Goal: Navigation & Orientation: Find specific page/section

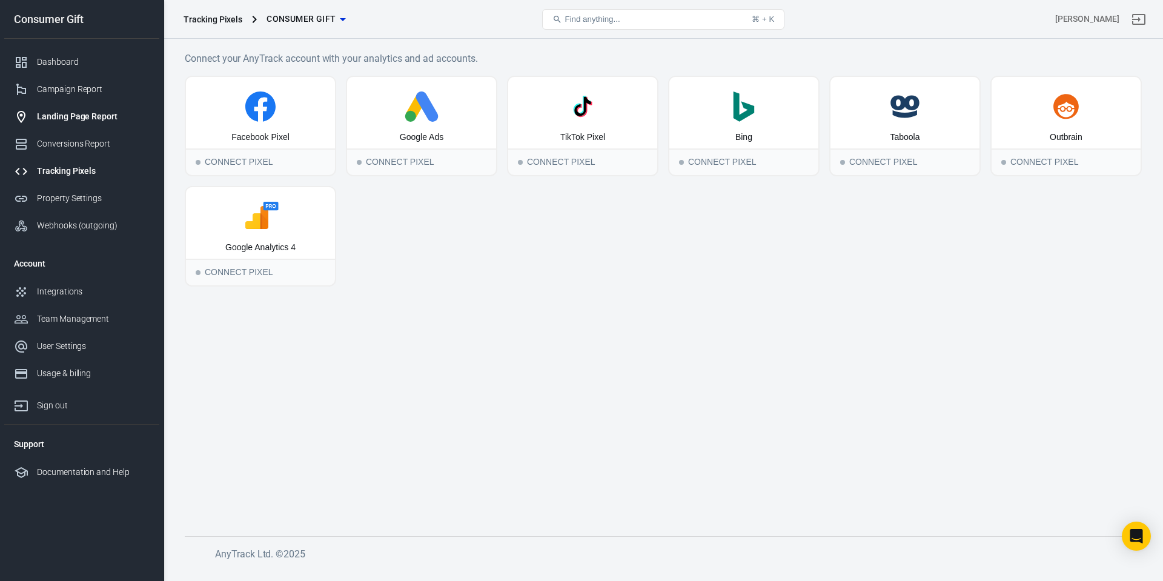
click at [70, 113] on div "Landing Page Report" at bounding box center [93, 116] width 113 height 13
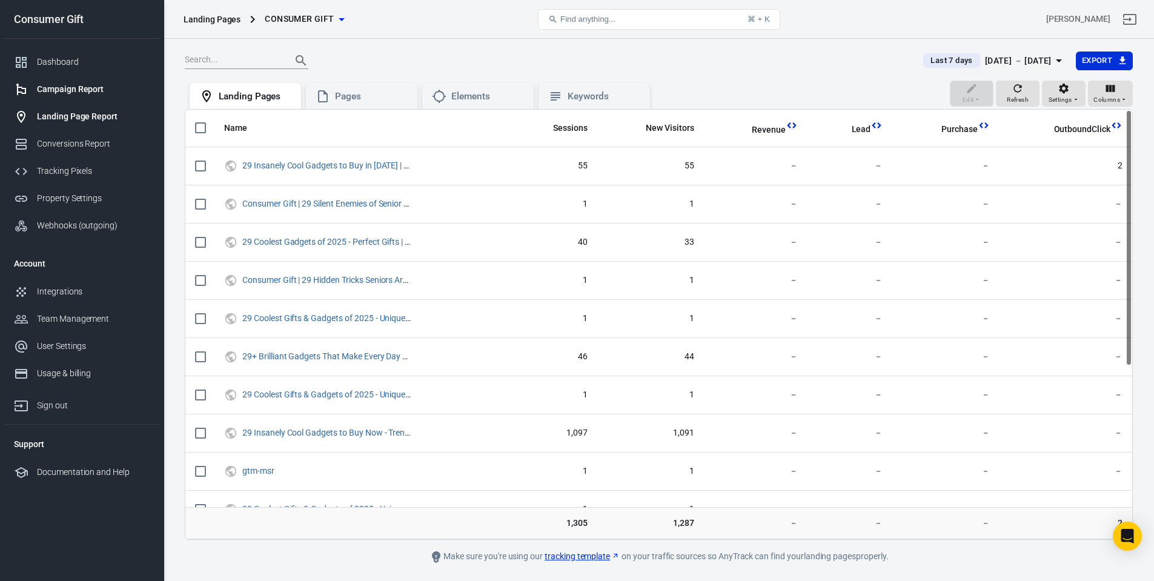
click at [75, 90] on div "Campaign Report" at bounding box center [93, 89] width 113 height 13
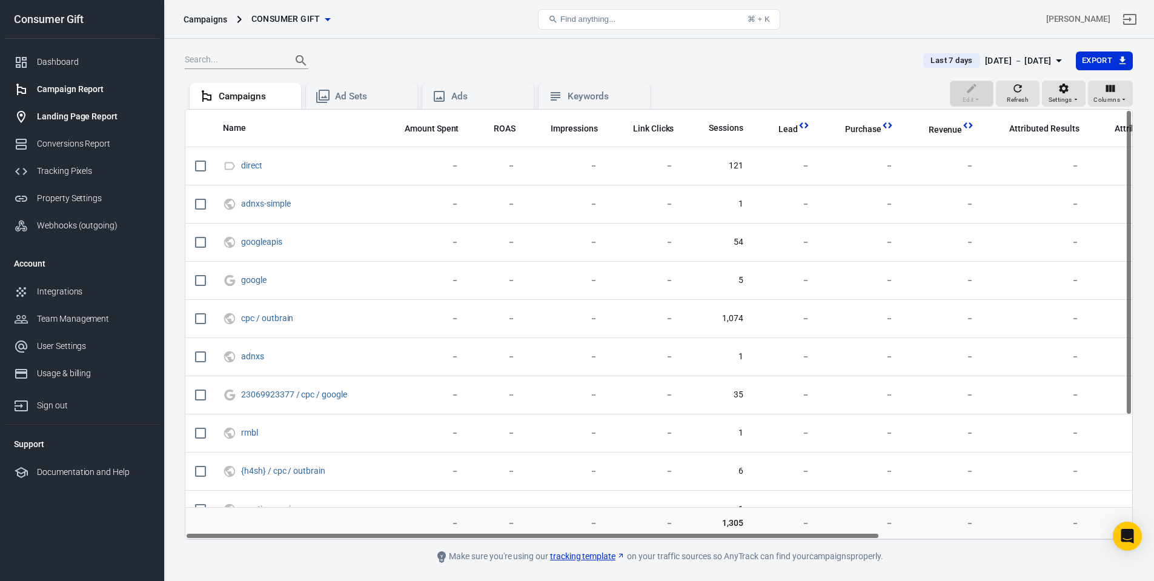
click at [75, 115] on div "Landing Page Report" at bounding box center [93, 116] width 113 height 13
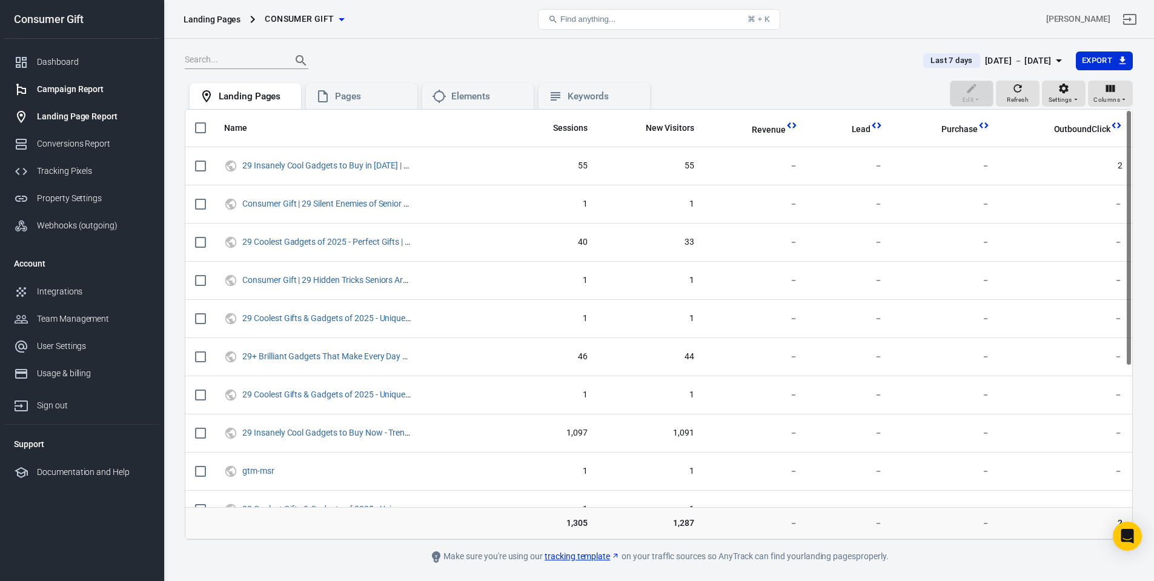
click at [76, 87] on div "Campaign Report" at bounding box center [93, 89] width 113 height 13
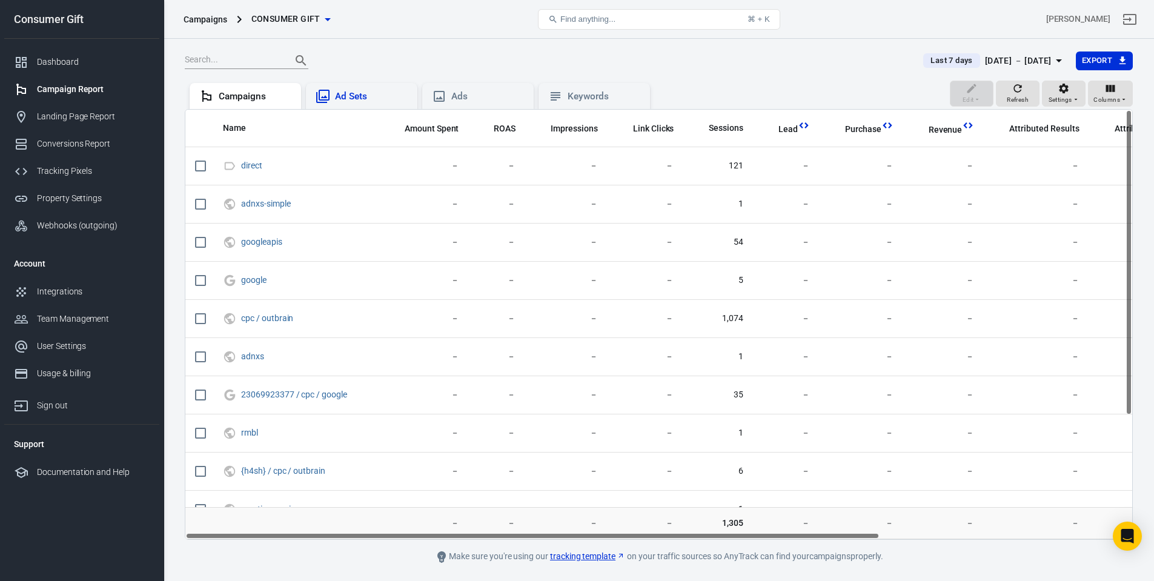
click at [356, 98] on div "Ad Sets" at bounding box center [371, 96] width 73 height 13
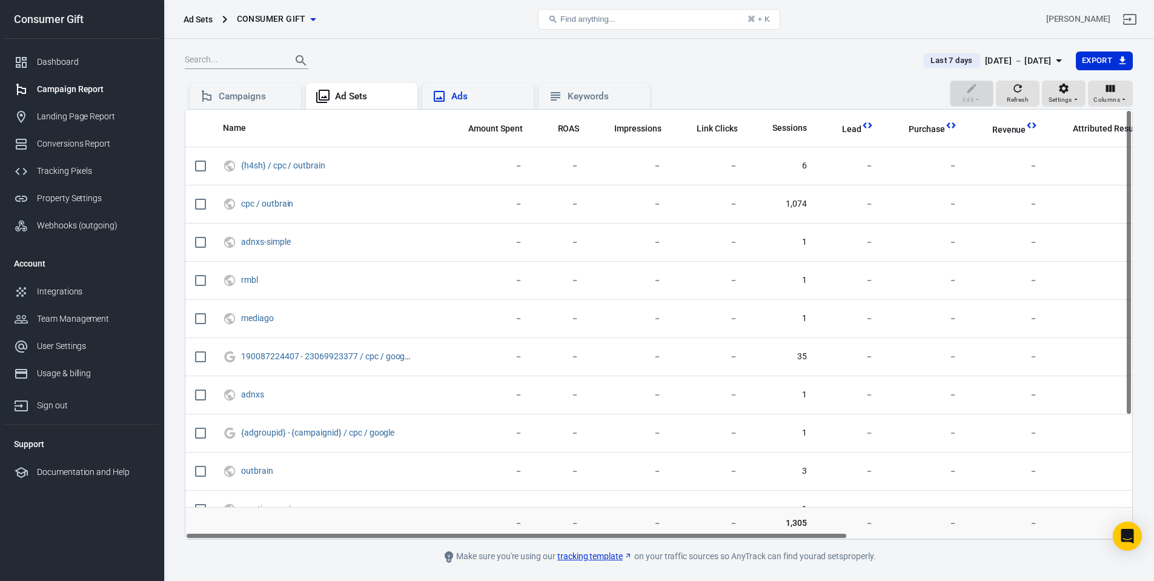
click at [478, 98] on div "Ads" at bounding box center [487, 96] width 73 height 13
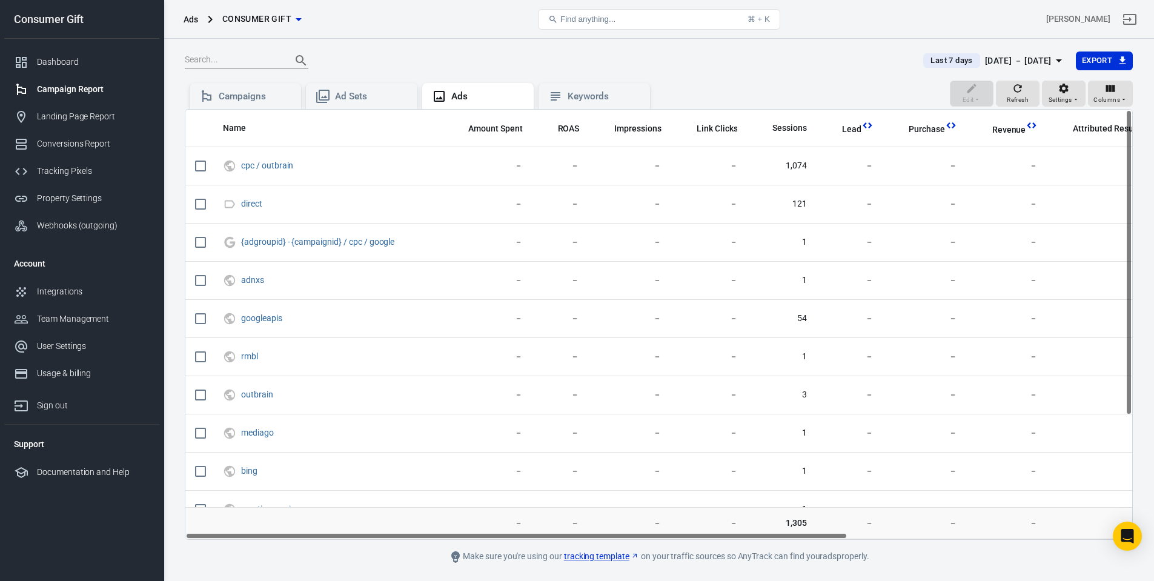
click at [497, 55] on div at bounding box center [547, 60] width 724 height 17
click at [62, 164] on link "Tracking Pixels" at bounding box center [81, 171] width 155 height 27
